Goal: Information Seeking & Learning: Learn about a topic

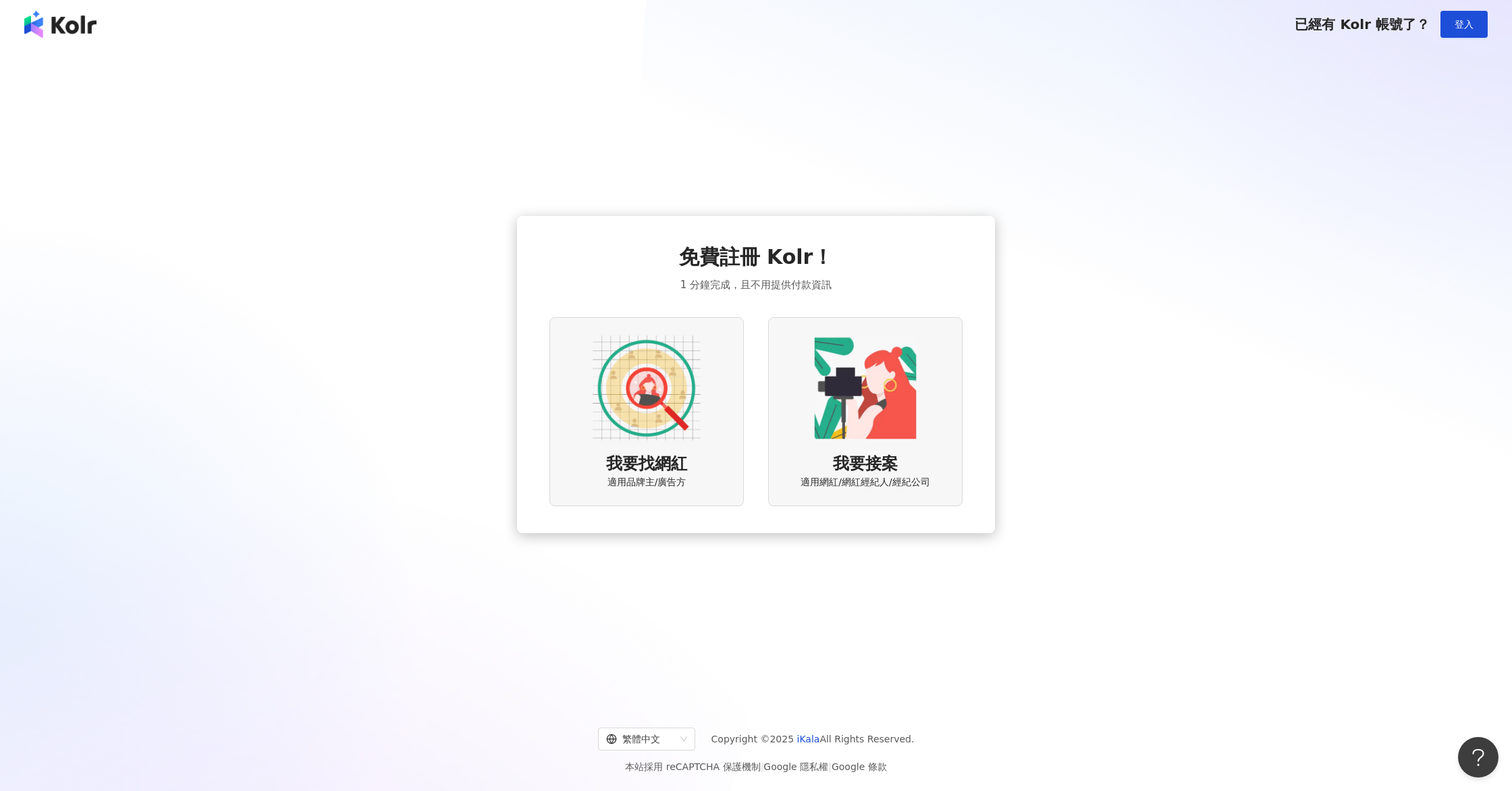
click at [708, 368] on div "我要找網紅 適用品牌主/廣告方" at bounding box center [646, 410] width 194 height 188
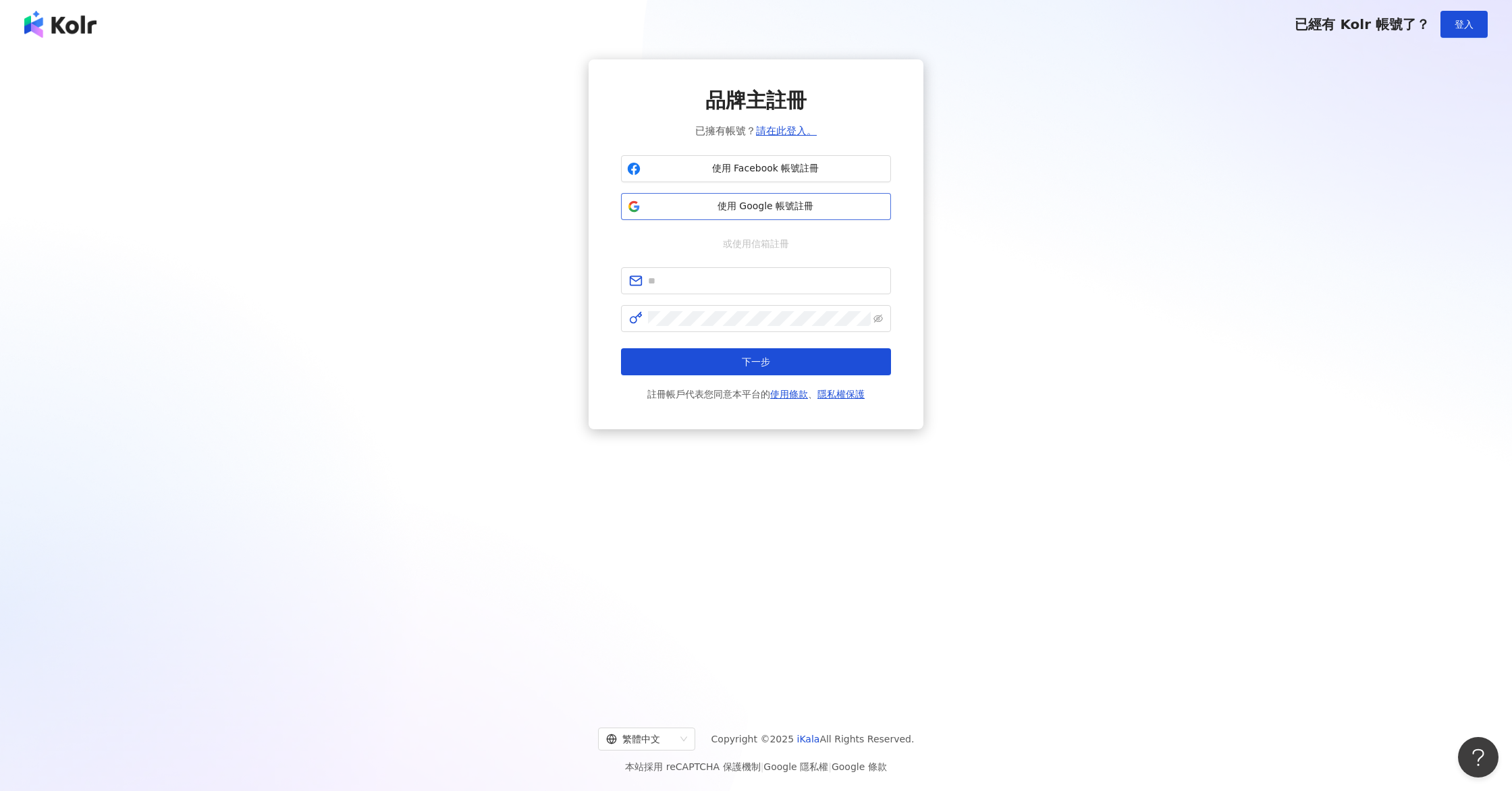
click at [792, 205] on span "使用 Google 帳號註冊" at bounding box center [765, 206] width 239 height 14
click at [782, 209] on span "使用 Google 帳號註冊" at bounding box center [765, 206] width 239 height 14
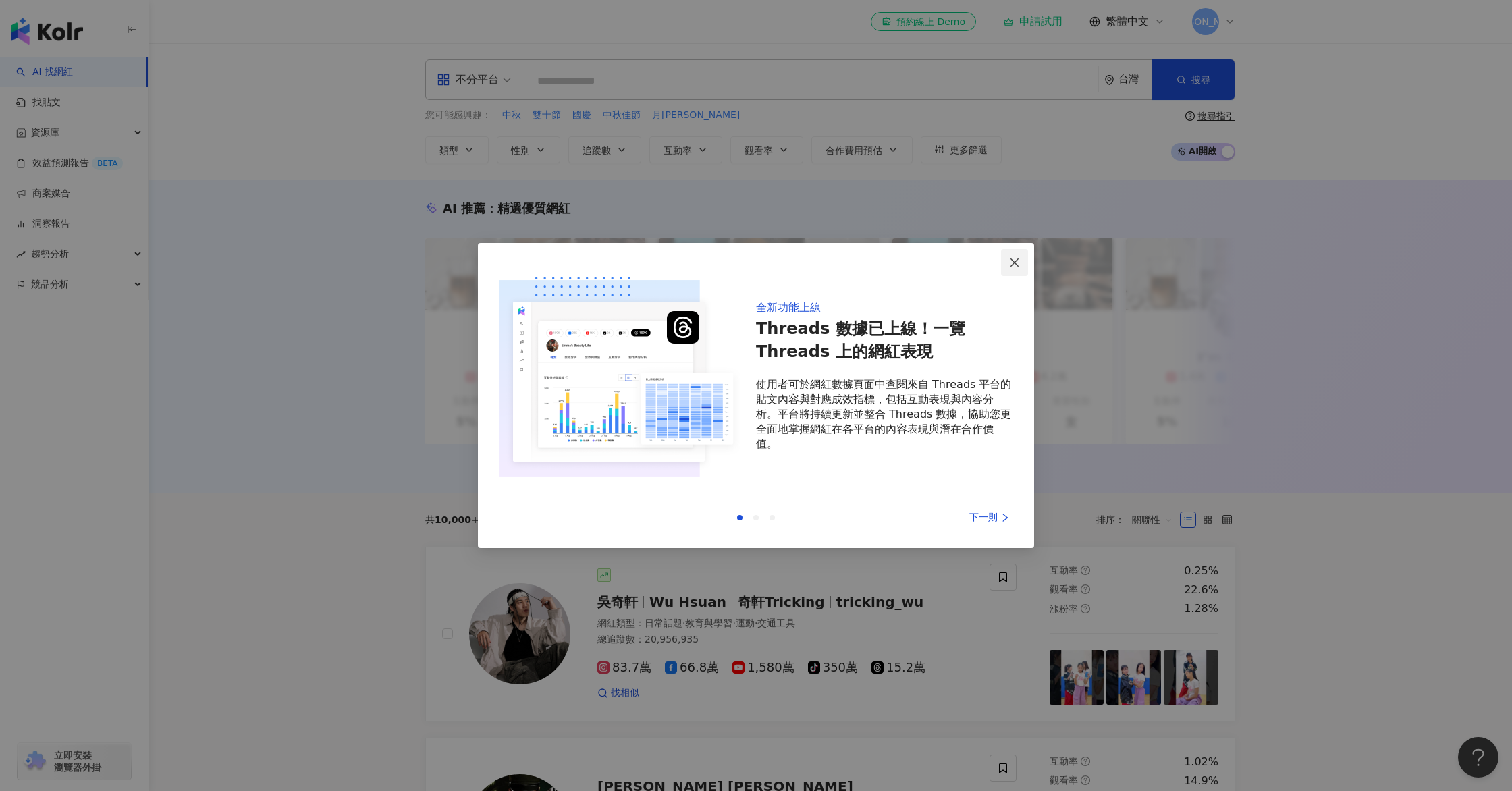
click at [1013, 265] on icon "close" at bounding box center [1014, 262] width 10 height 10
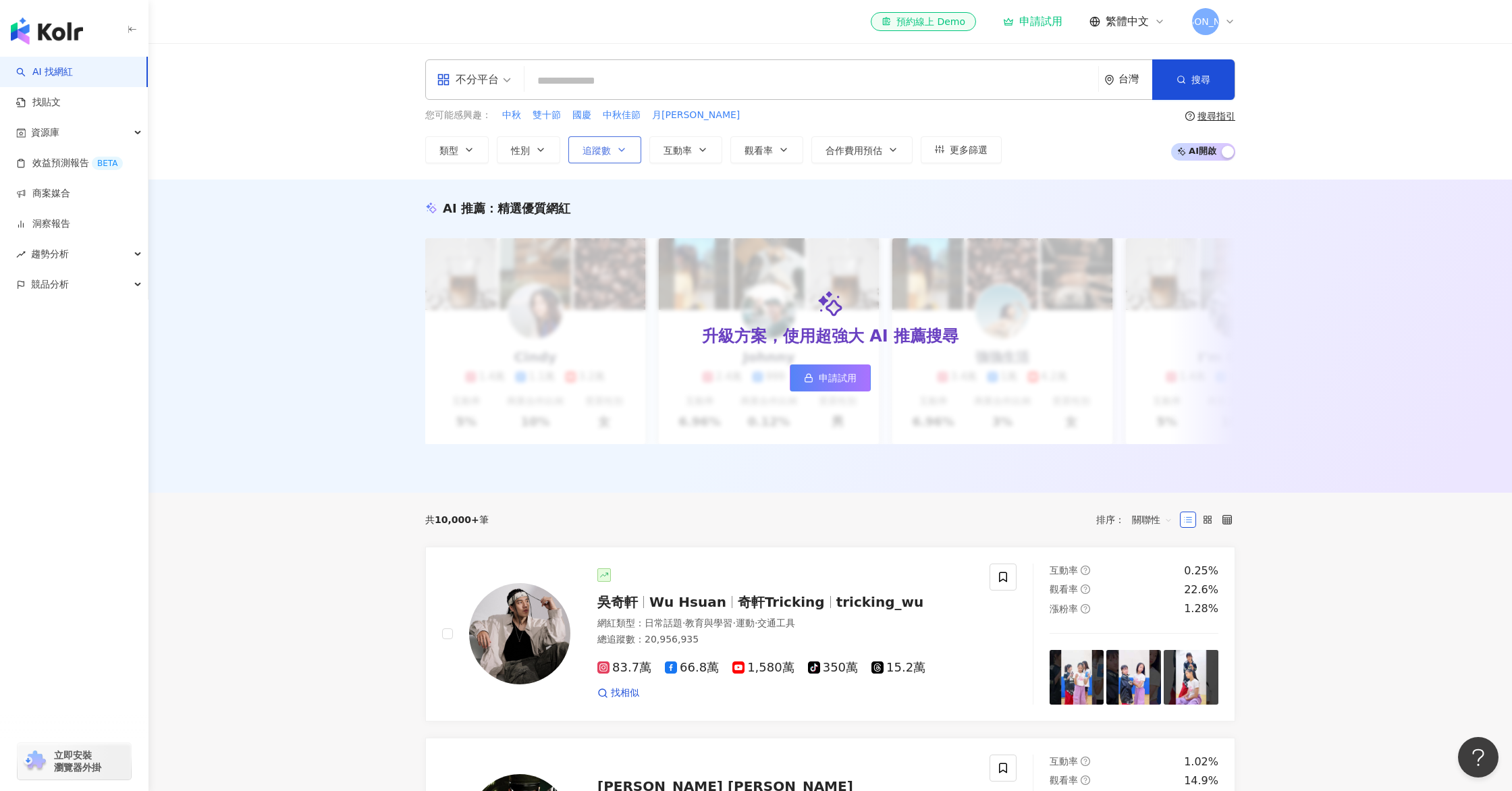
scroll to position [7, 0]
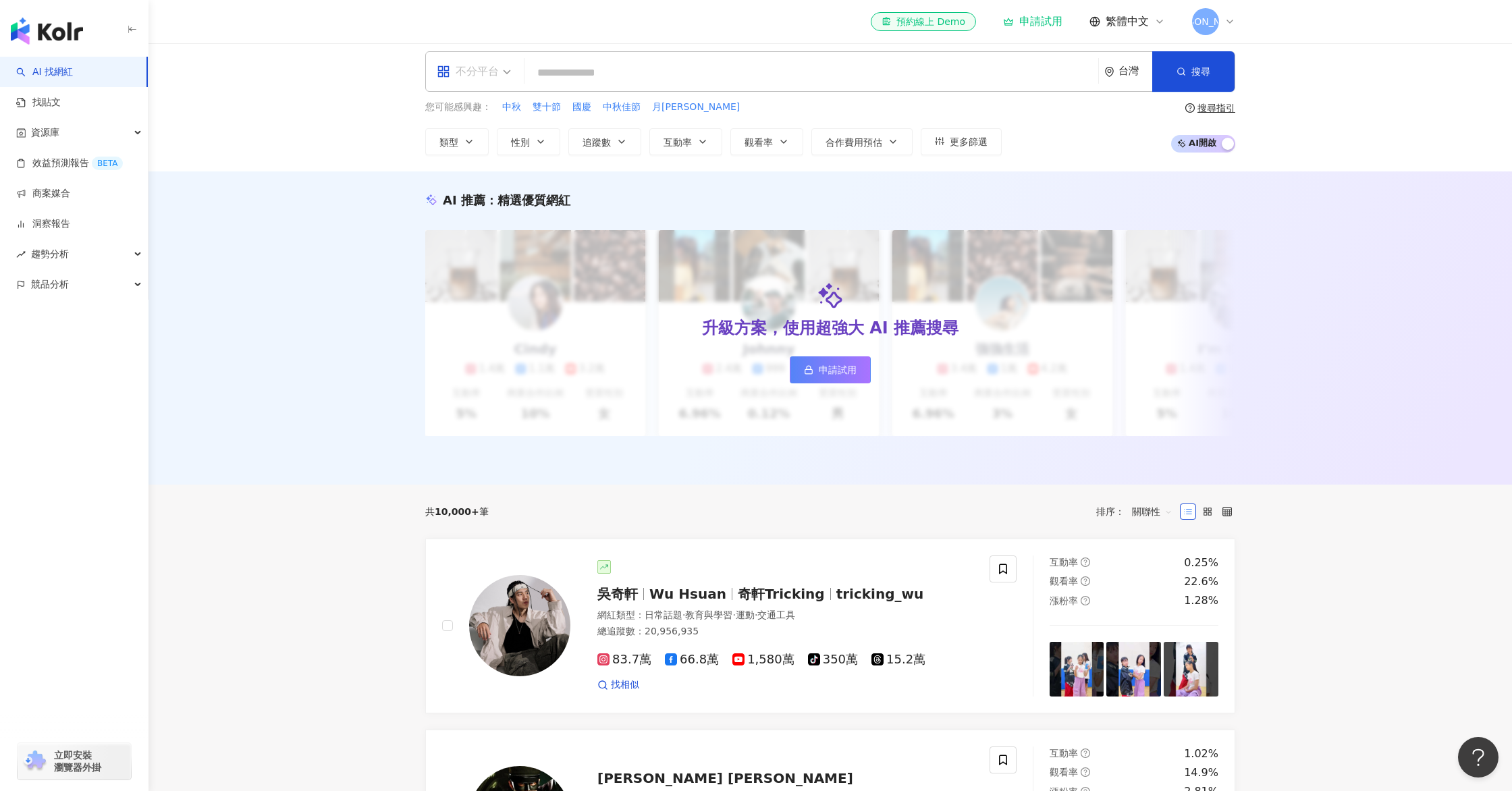
click at [474, 73] on div "不分平台" at bounding box center [467, 71] width 62 height 22
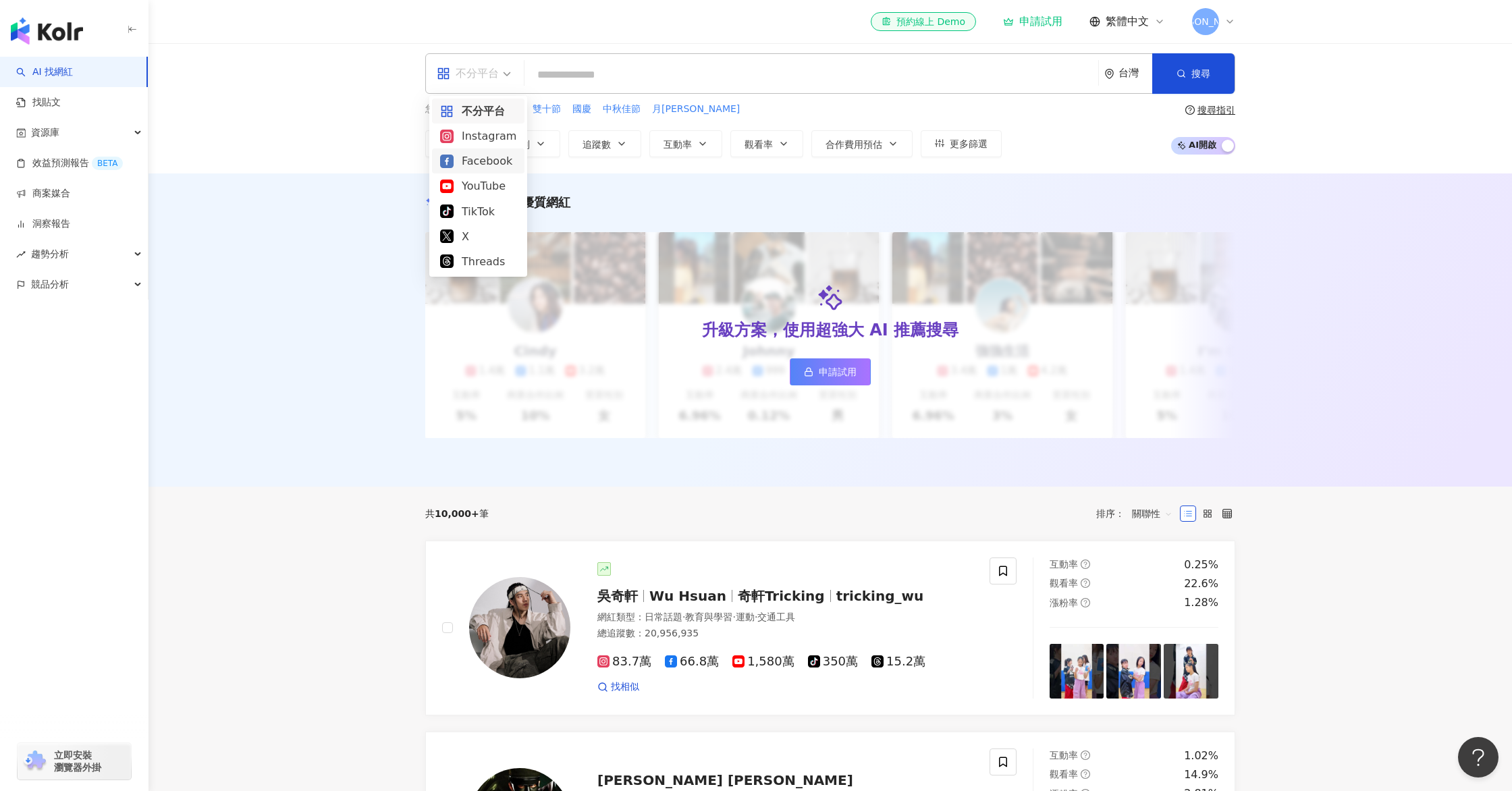
click at [482, 156] on div "Facebook" at bounding box center [478, 160] width 77 height 17
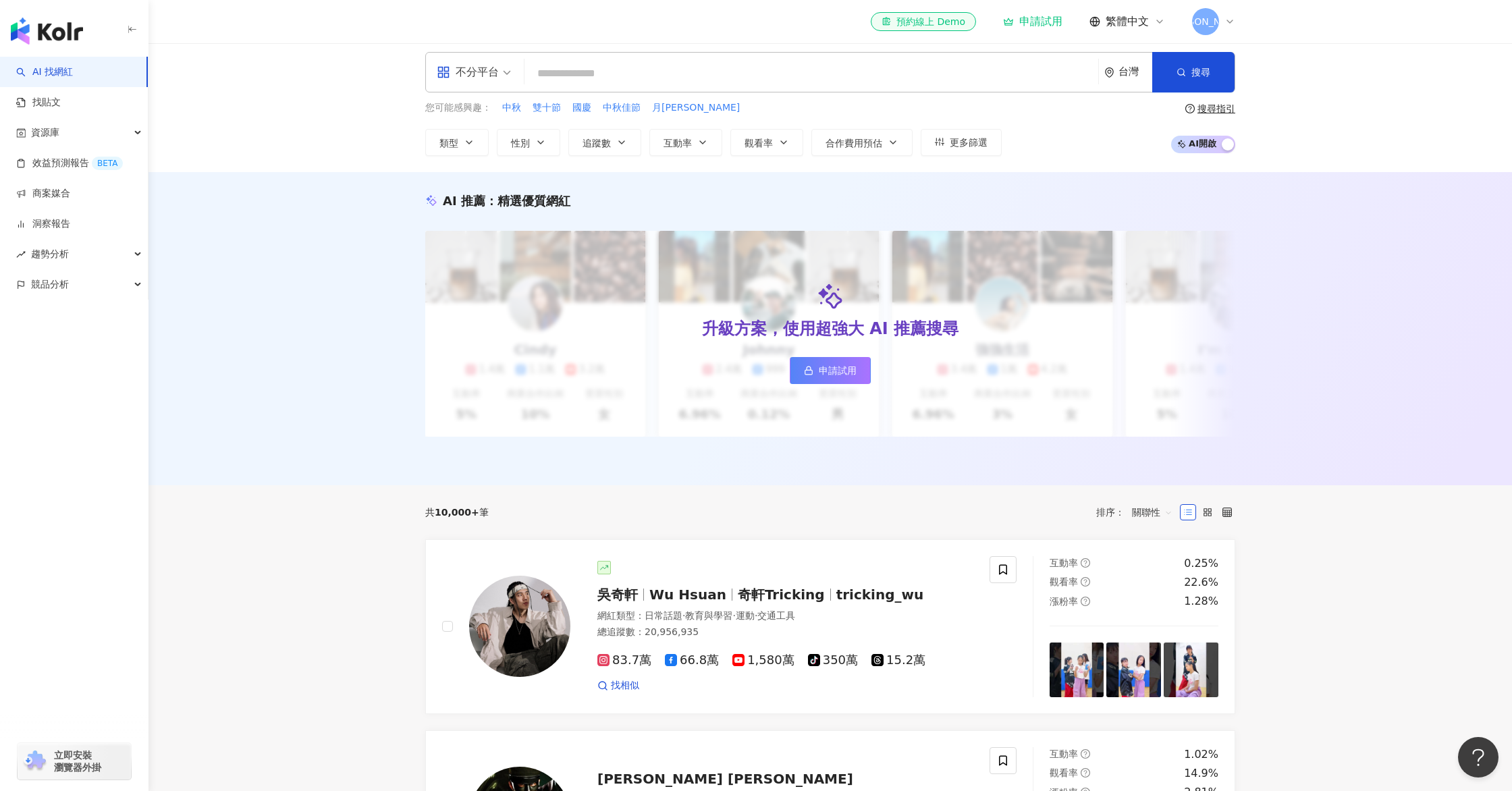
scroll to position [6, 0]
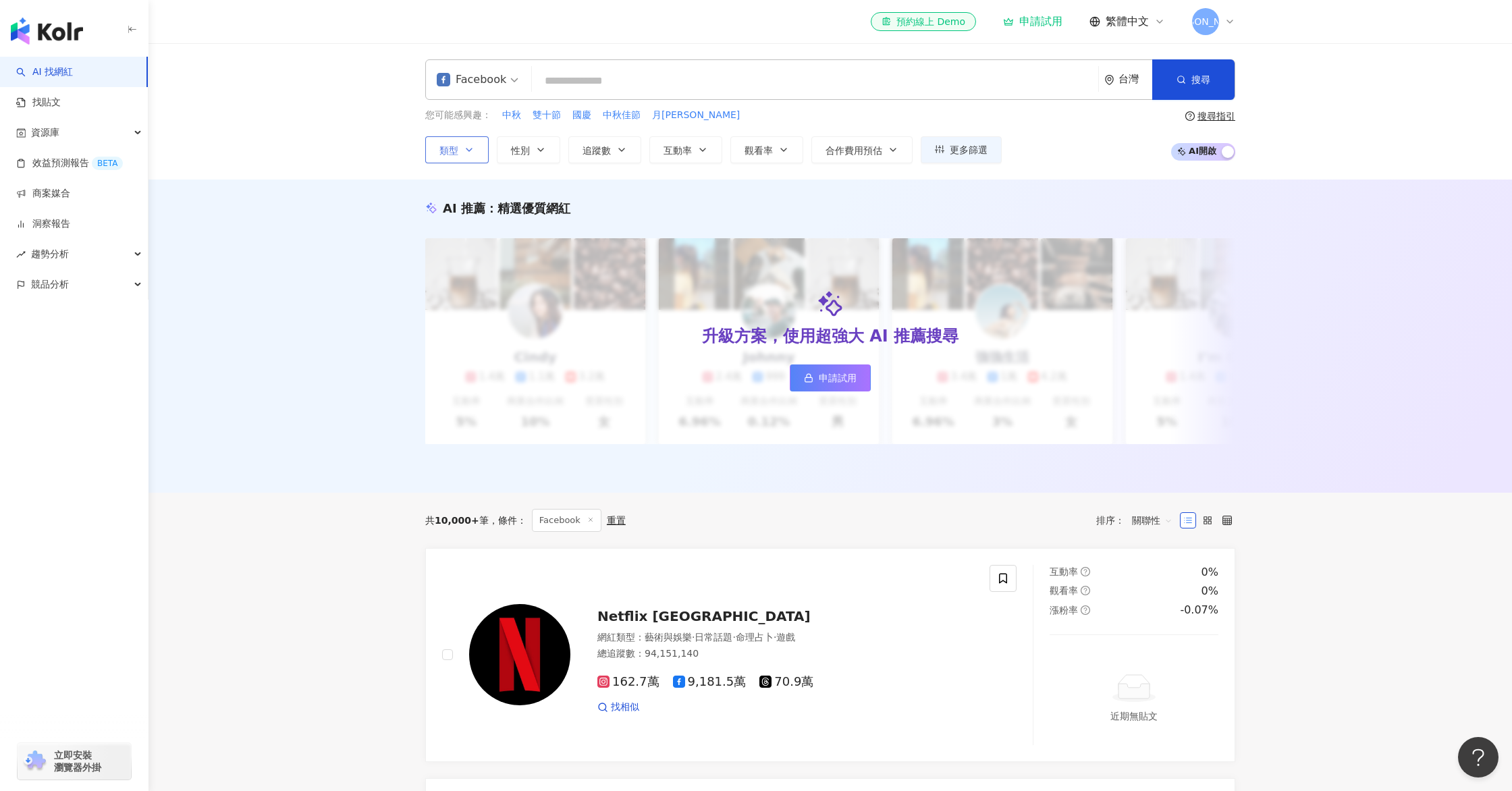
click at [467, 151] on icon "button" at bounding box center [469, 149] width 10 height 10
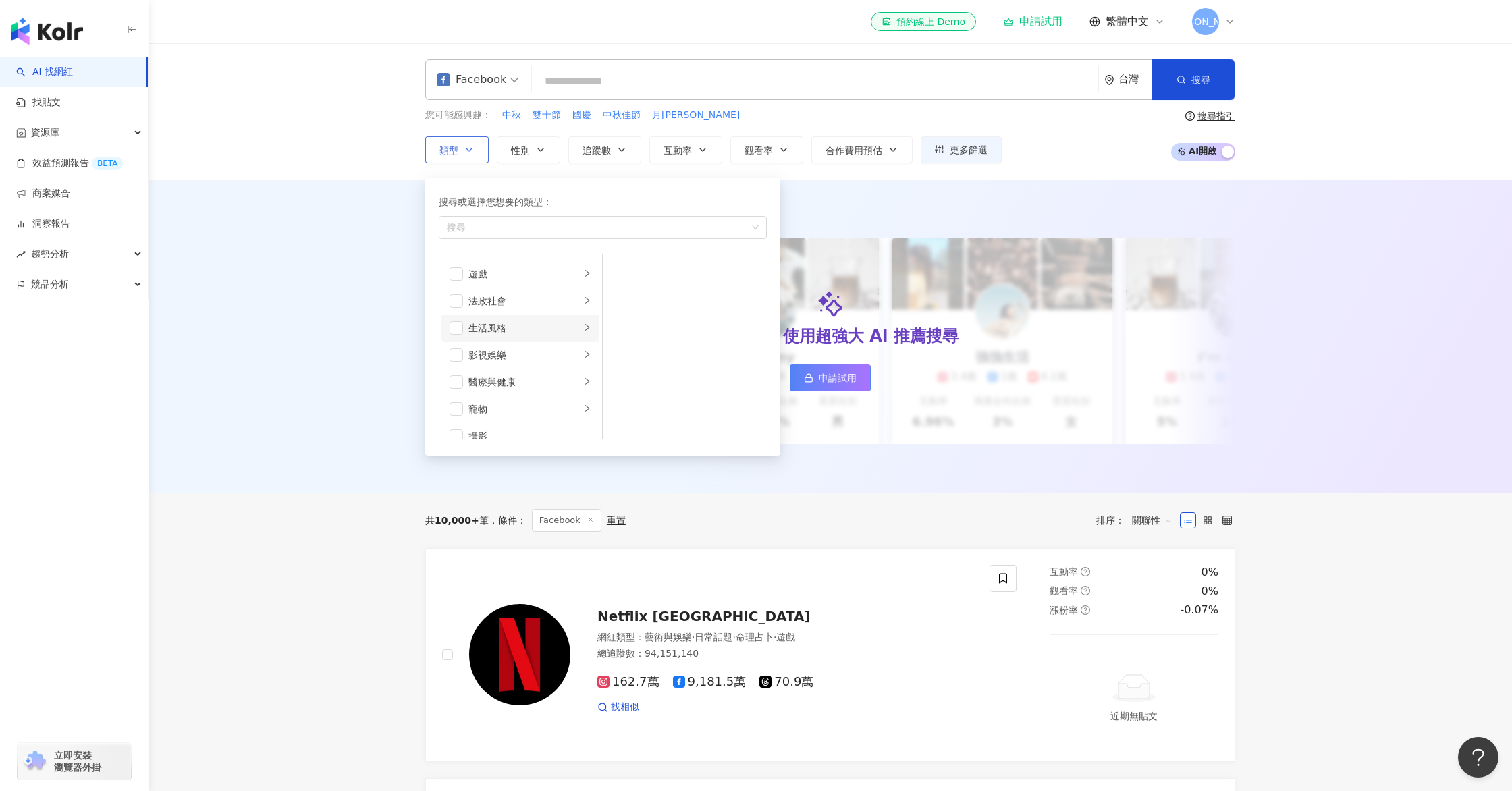
scroll to position [238, 0]
click at [460, 327] on span "button" at bounding box center [456, 328] width 14 height 14
click at [457, 365] on span "button" at bounding box center [456, 361] width 14 height 14
click at [565, 174] on div "搜尋或選擇您想要的類型： 生活風格 美食 藝術與娛樂 美妝時尚 氣候和環境 日常話題 教育與學習 家庭 財經 美食 命理占卜 遊戲 法政社會 生活風格 影視娛…" at bounding box center [597, 314] width 344 height 284
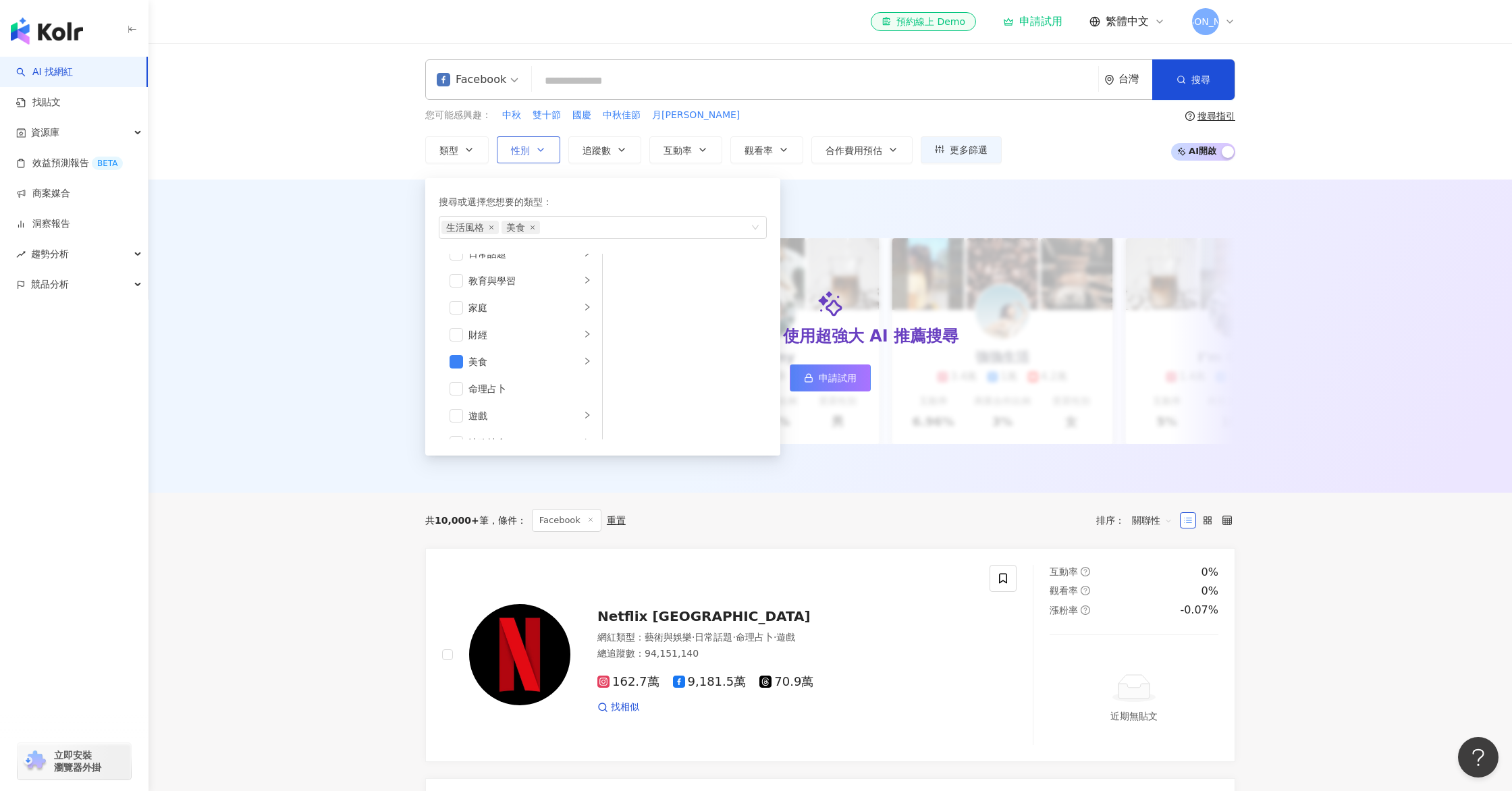
click at [534, 151] on button "性別" at bounding box center [528, 149] width 64 height 27
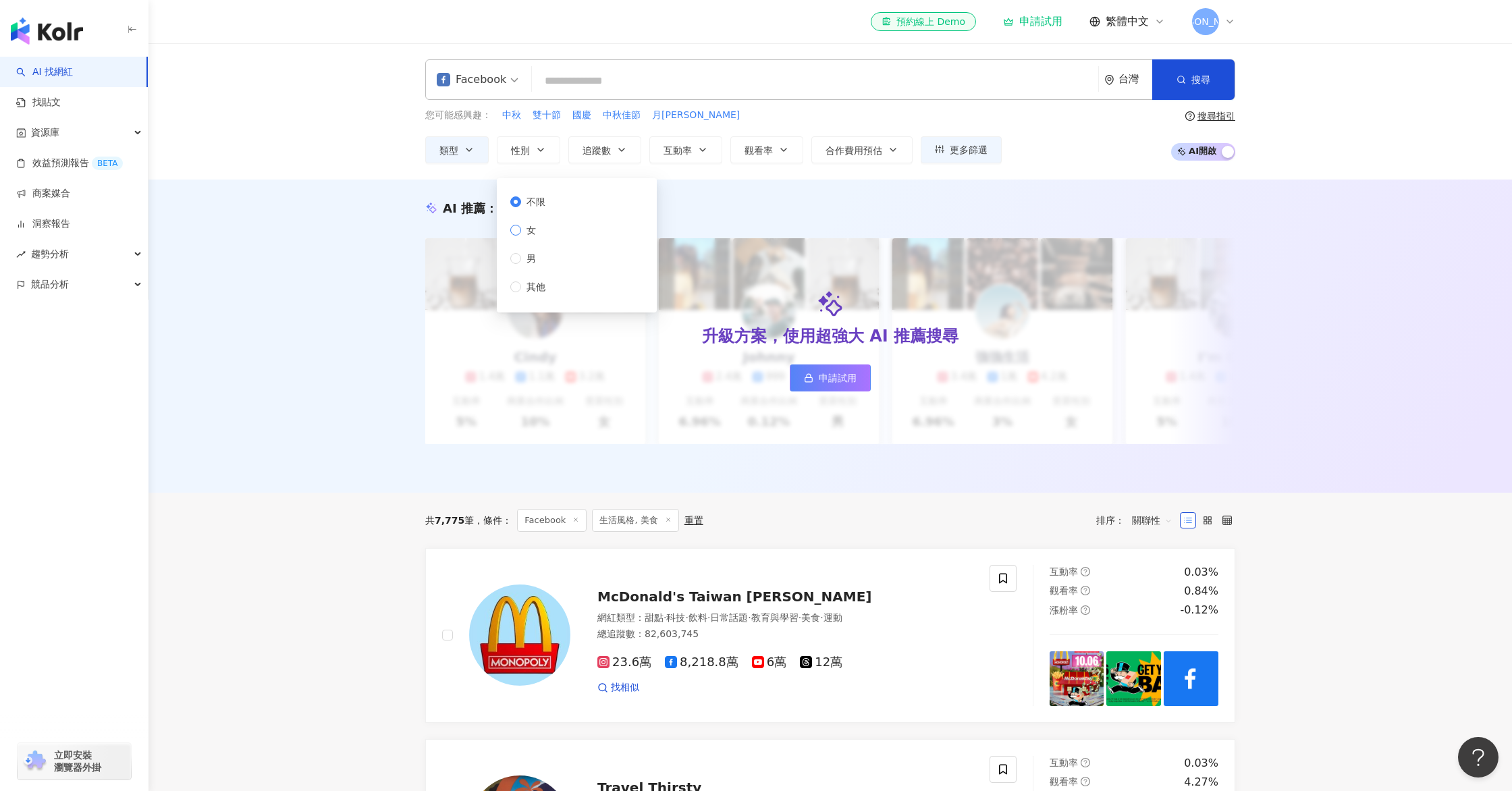
click at [523, 232] on span "女" at bounding box center [531, 230] width 20 height 15
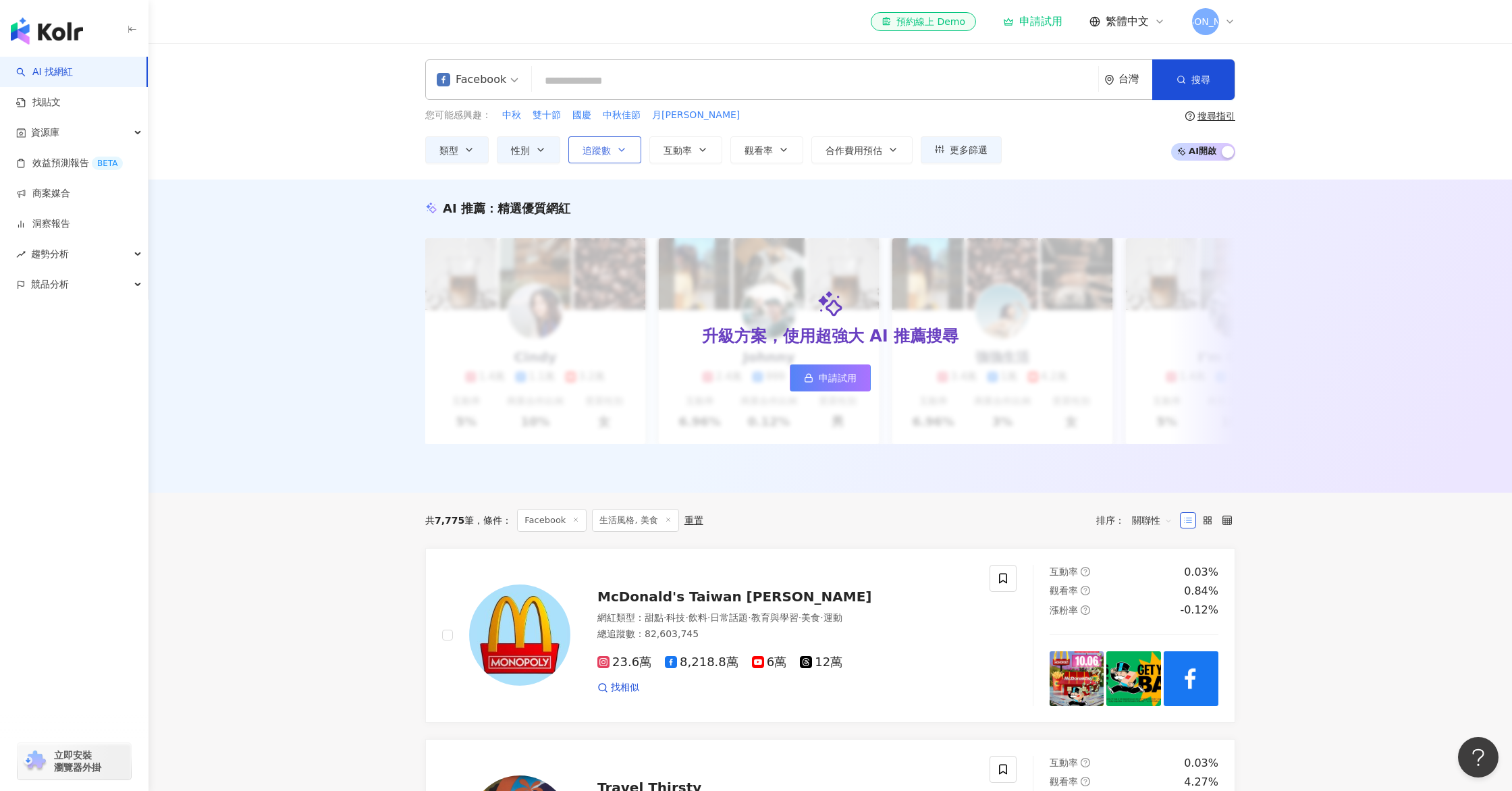
click at [627, 151] on icon "button" at bounding box center [621, 149] width 10 height 10
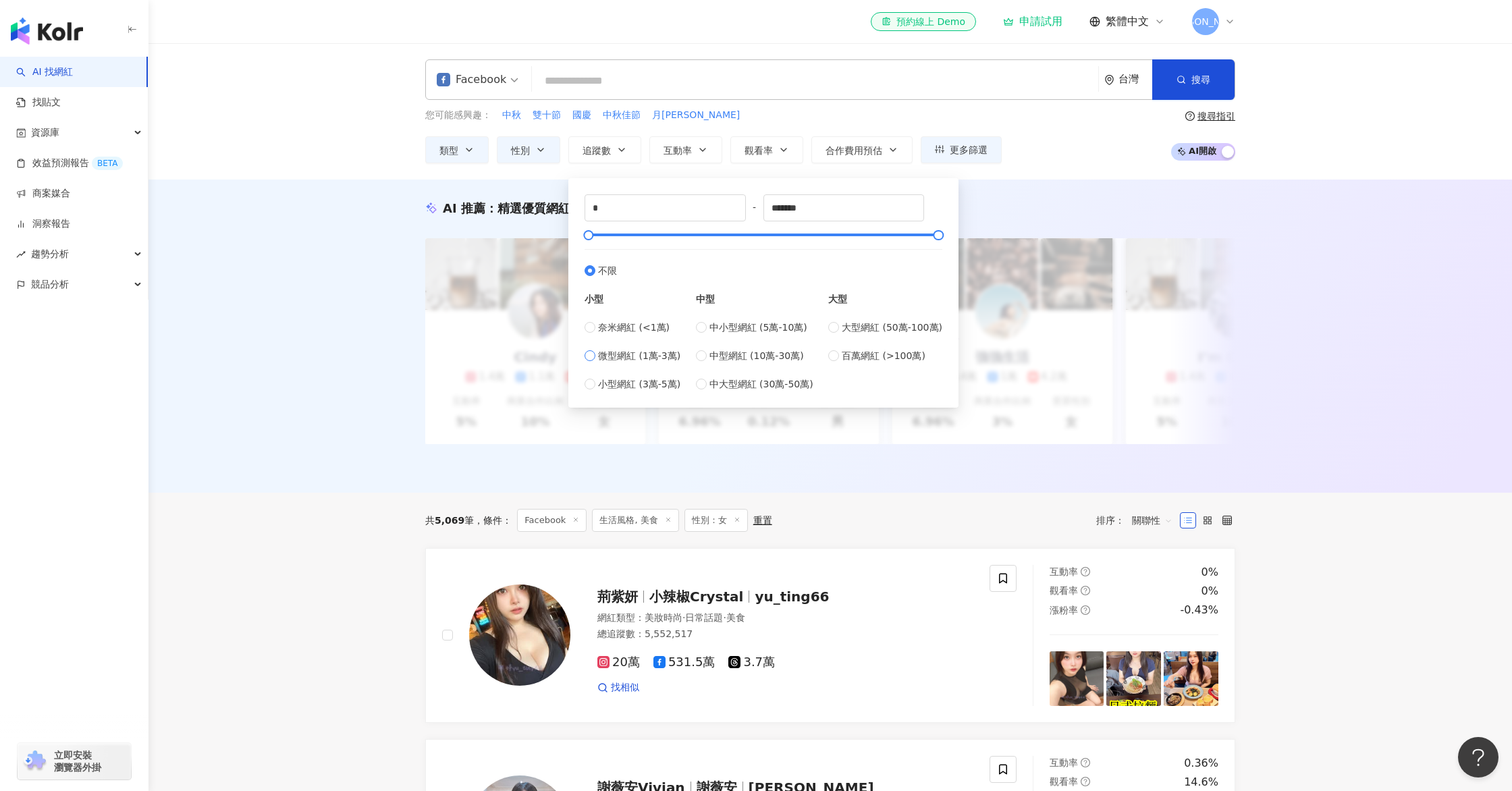
type input "*****"
type input "*"
type input "****"
click at [763, 172] on div "* - **** 不限 小型 奈米網紅 (<1萬) 微型網紅 (1萬-3萬) 小型網紅 (3萬-5萬) 中型 中小型網紅 (5萬-10萬) 中型網紅 (10萬…" at bounding box center [764, 289] width 390 height 236
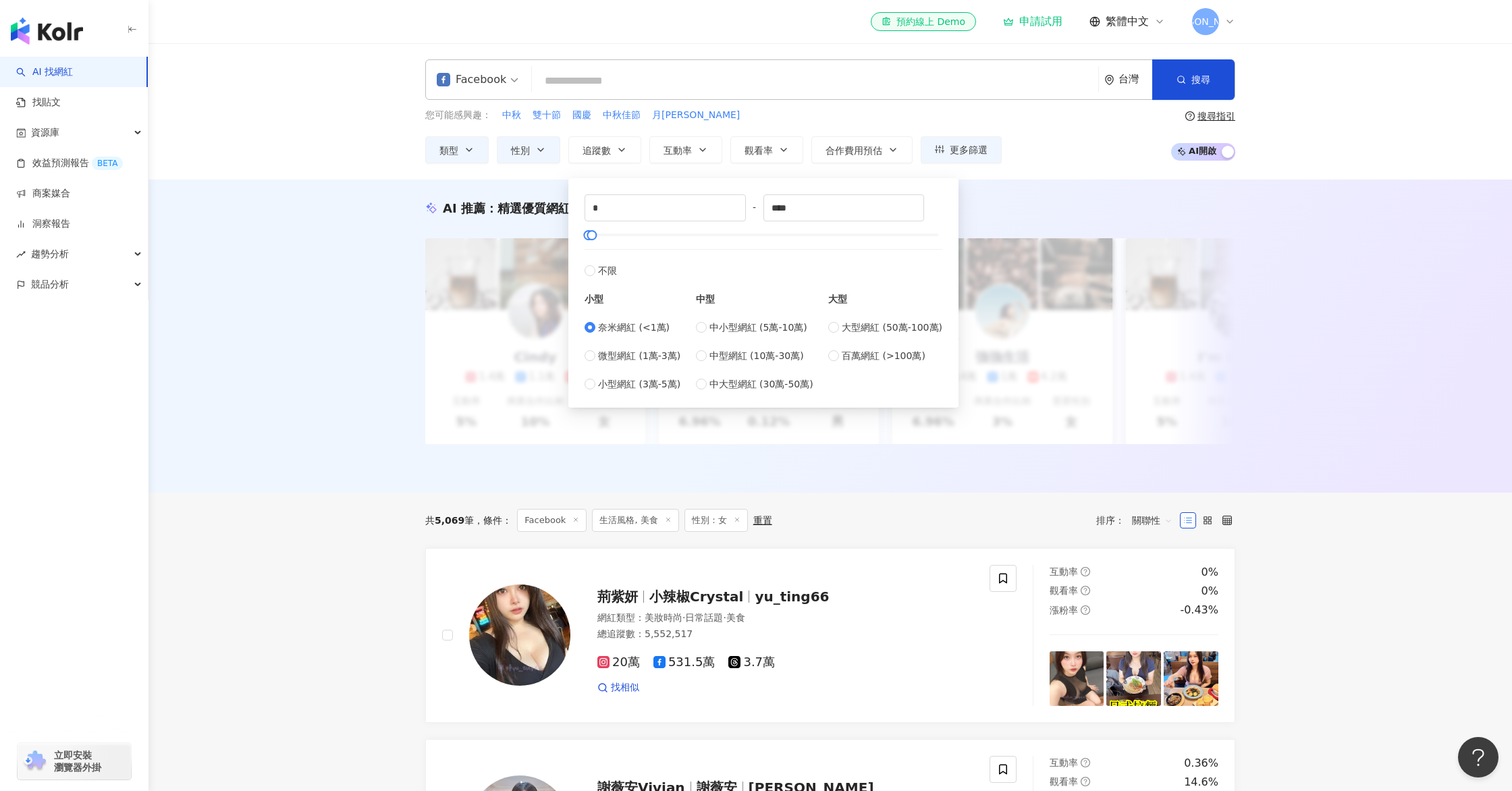
drag, startPoint x: 1091, startPoint y: 175, endPoint x: 922, endPoint y: 163, distance: 169.4
click at [1086, 174] on div "Facebook 台灣 搜尋 您可能感興趣： 中秋 雙十節 國慶 中秋佳節 月圓圓 類型 性別 追蹤數 互動率 觀看率 合作費用預估 更多篩選 不限 女 男 …" at bounding box center [830, 111] width 1363 height 136
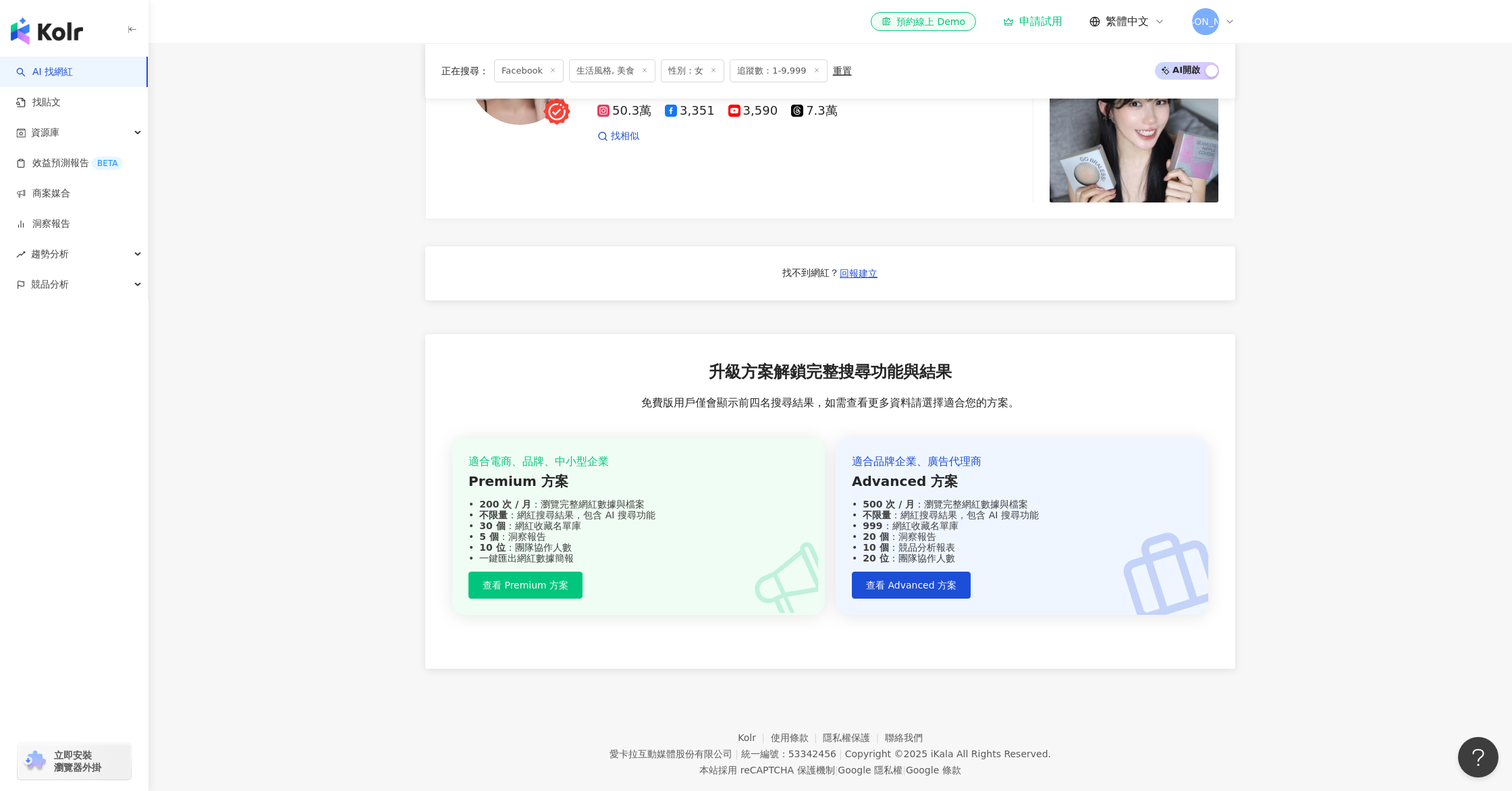
scroll to position [1258, 0]
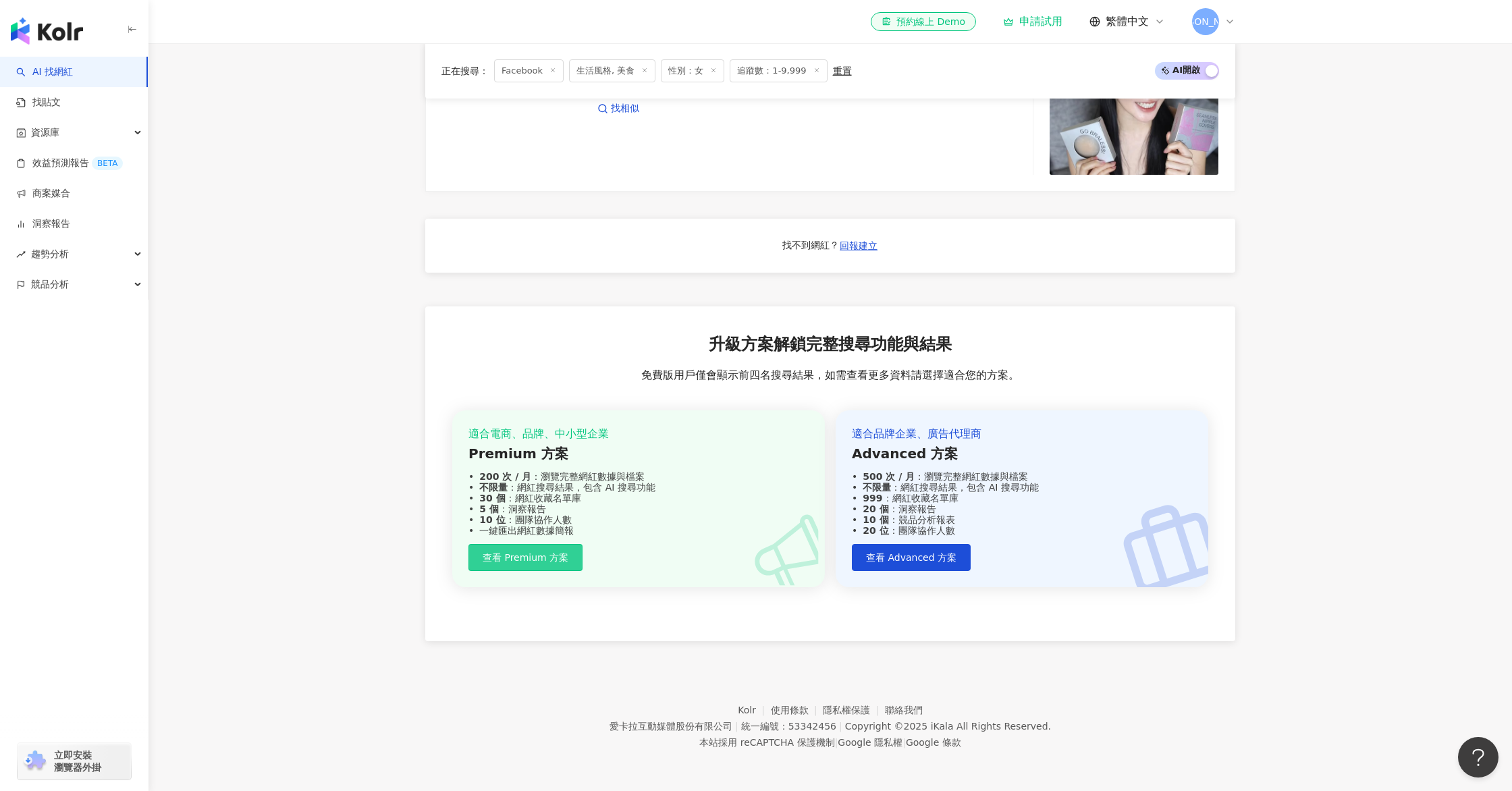
click at [525, 548] on button "查看 Premium 方案" at bounding box center [525, 557] width 114 height 27
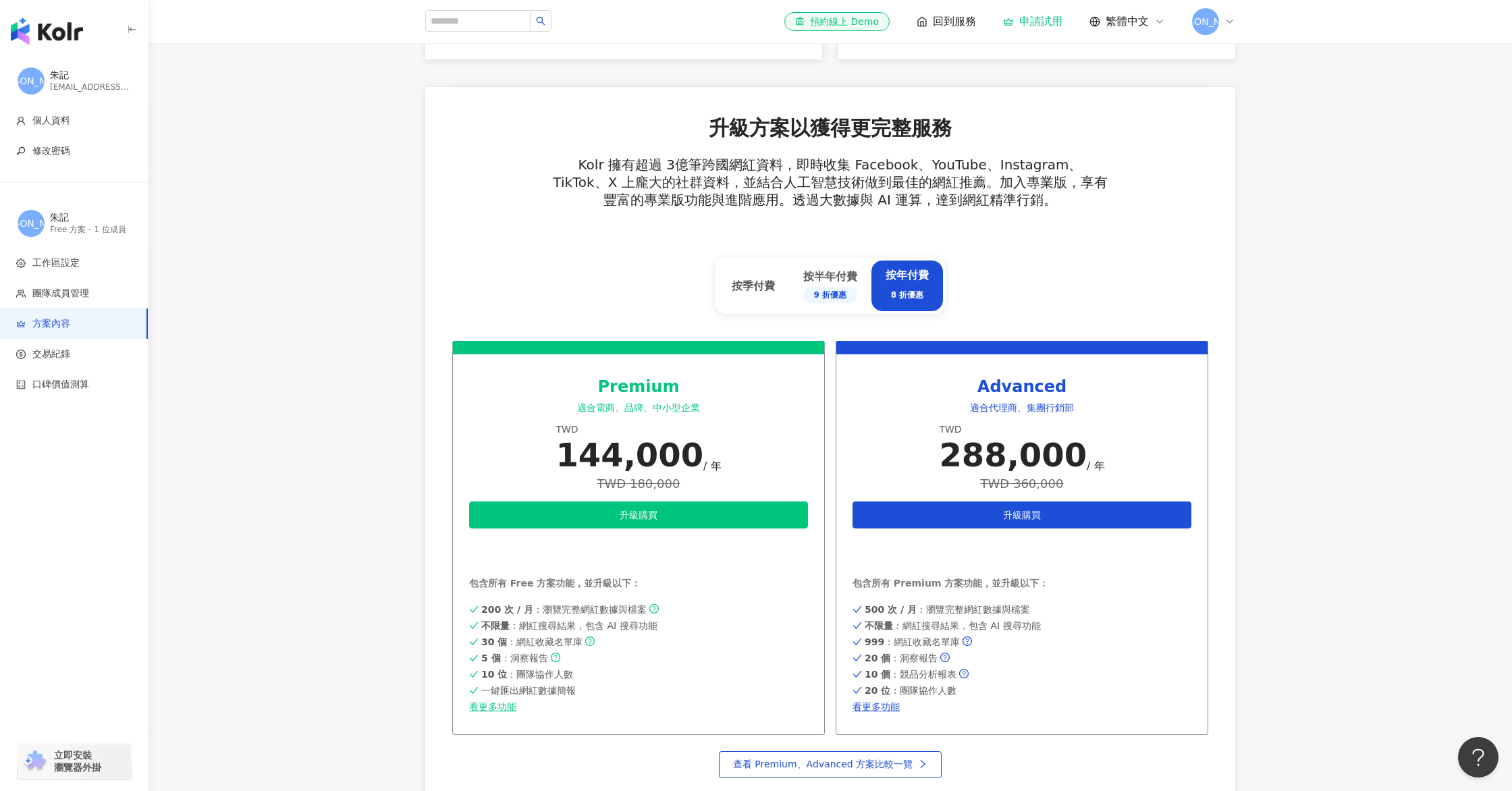
scroll to position [371, 0]
